Goal: Find specific page/section: Find specific page/section

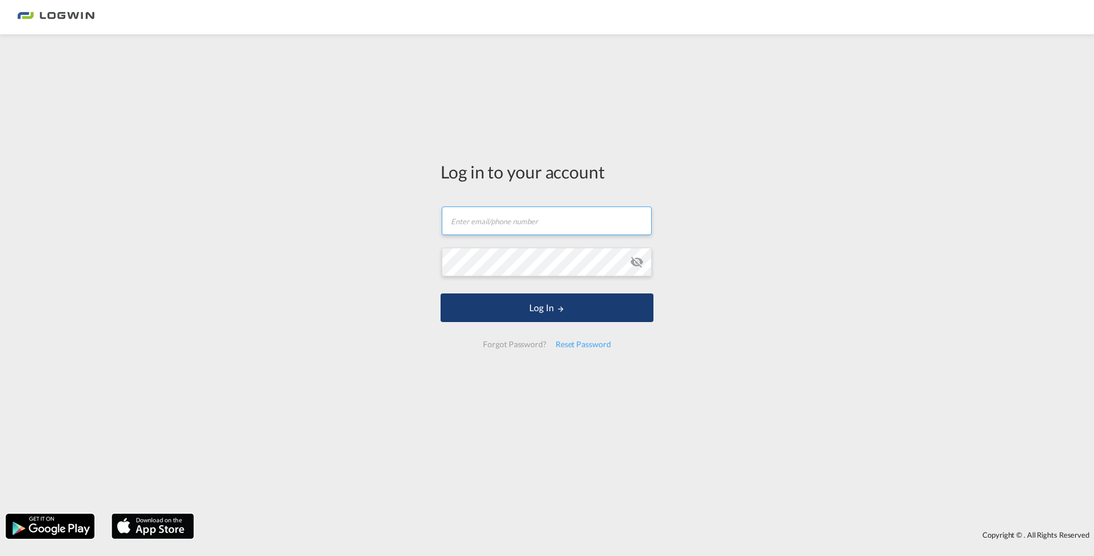
type input "[PERSON_NAME][EMAIL_ADDRESS][PERSON_NAME][DOMAIN_NAME]"
click at [587, 318] on button "Log In" at bounding box center [546, 307] width 213 height 29
